Goal: Find specific page/section: Find specific page/section

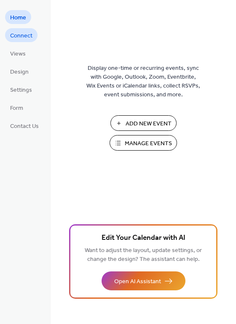
click at [20, 33] on span "Connect" at bounding box center [21, 36] width 22 height 9
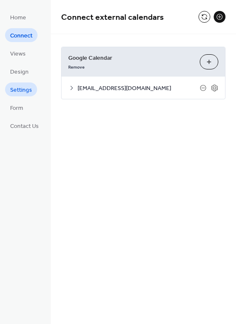
click at [18, 93] on span "Settings" at bounding box center [21, 90] width 22 height 9
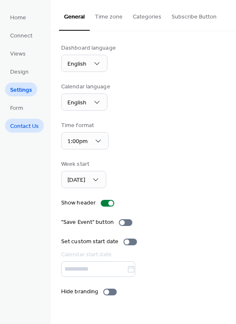
click at [23, 126] on span "Contact Us" at bounding box center [24, 126] width 29 height 9
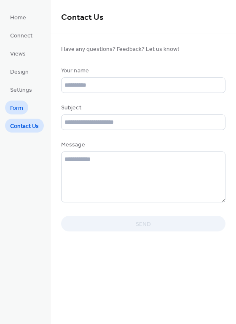
click at [20, 108] on span "Form" at bounding box center [16, 108] width 13 height 9
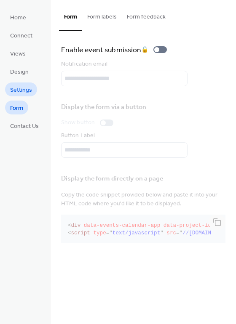
click at [13, 91] on span "Settings" at bounding box center [21, 90] width 22 height 9
